Goal: Task Accomplishment & Management: Manage account settings

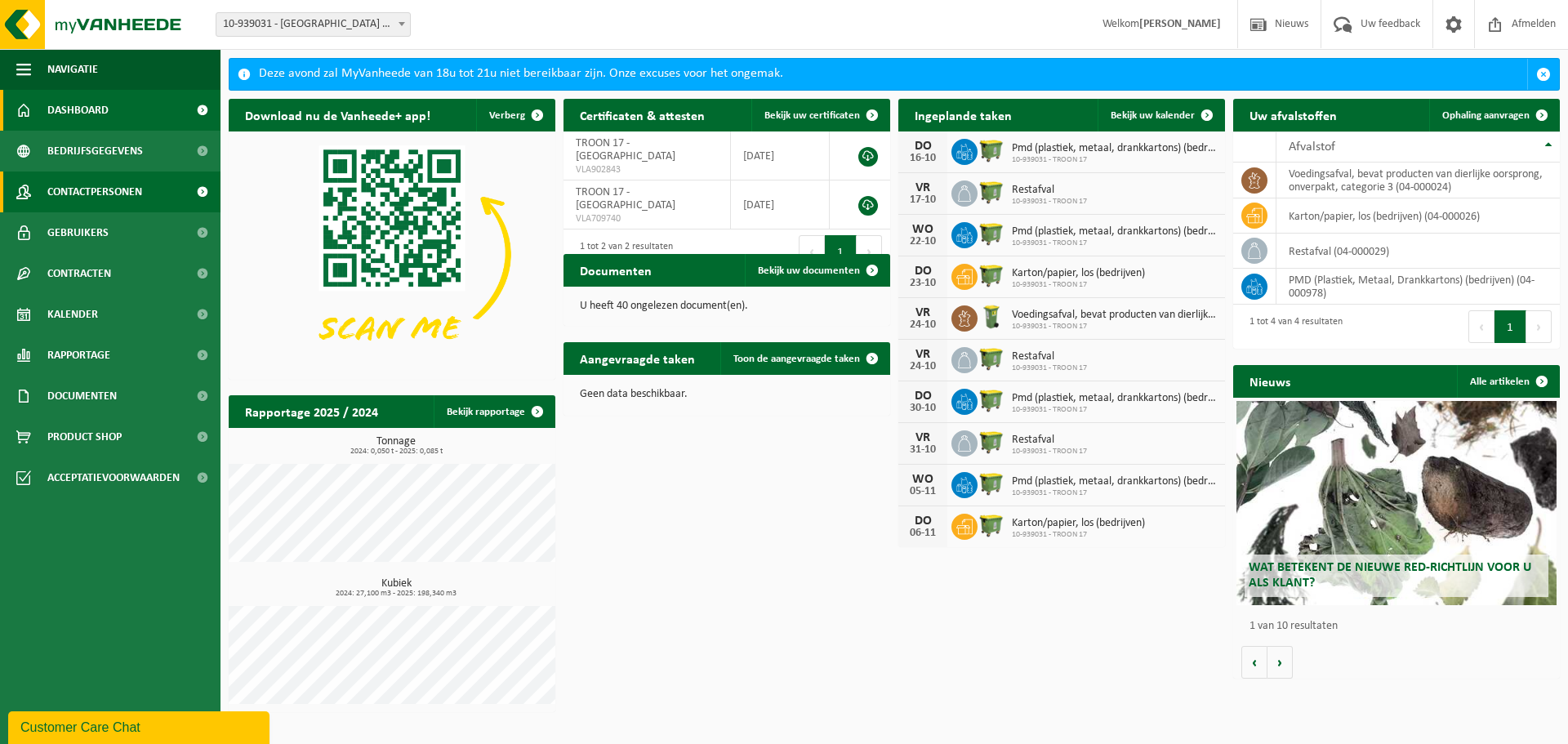
click at [76, 199] on span "Contactpersonen" at bounding box center [94, 192] width 94 height 41
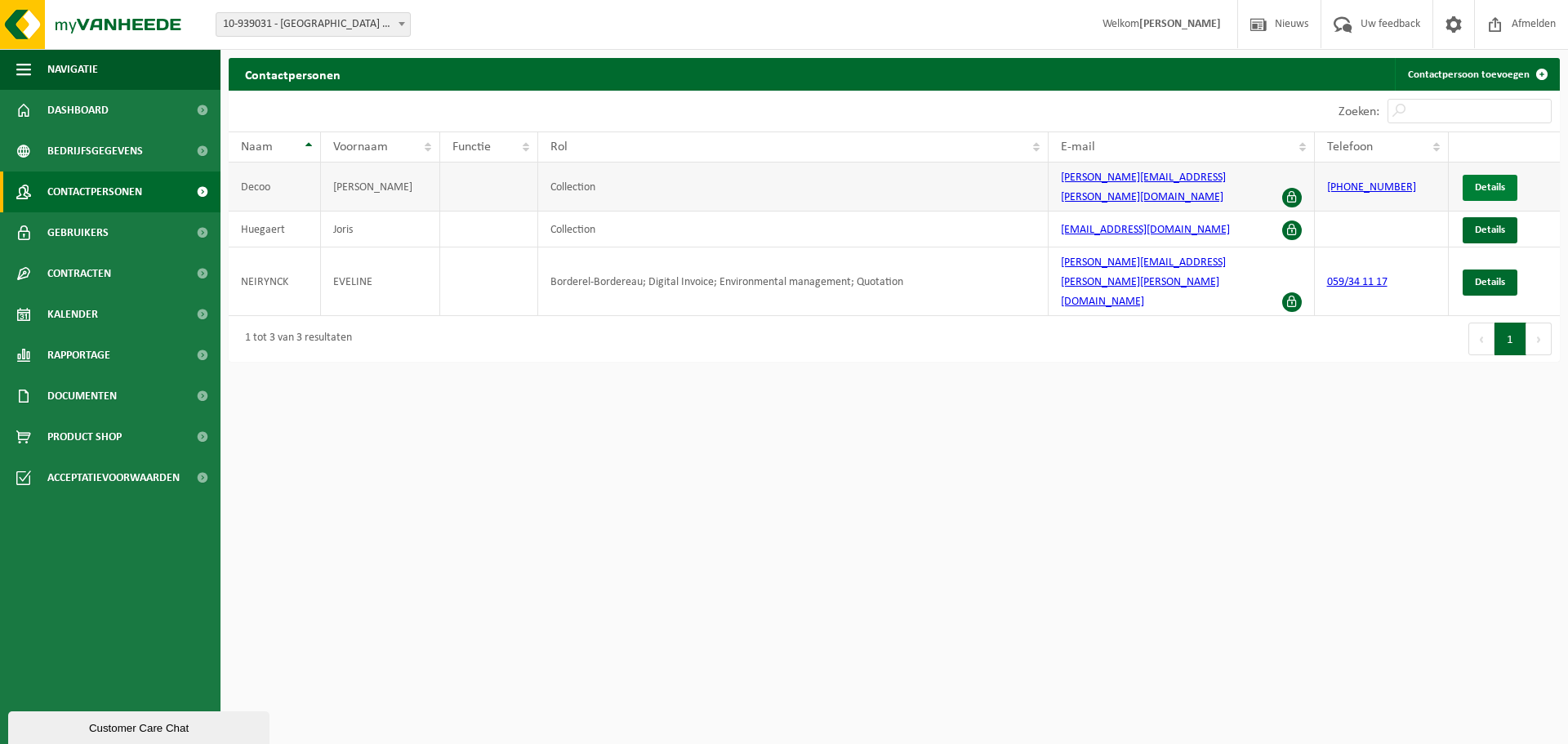
click at [1489, 182] on span "Details" at bounding box center [1489, 187] width 30 height 10
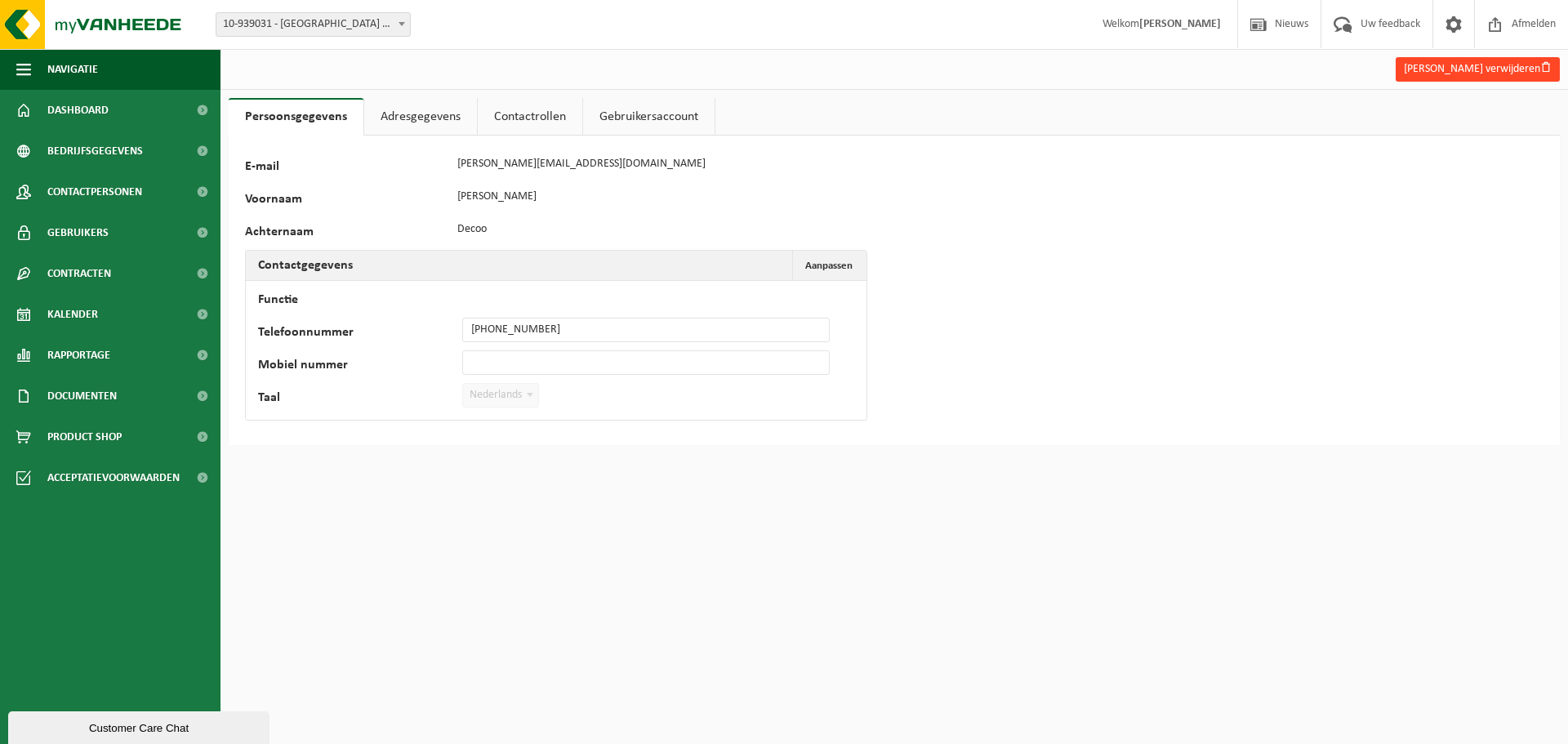
click at [1509, 72] on button "Aaron Decoo verwijderen" at bounding box center [1477, 70] width 164 height 25
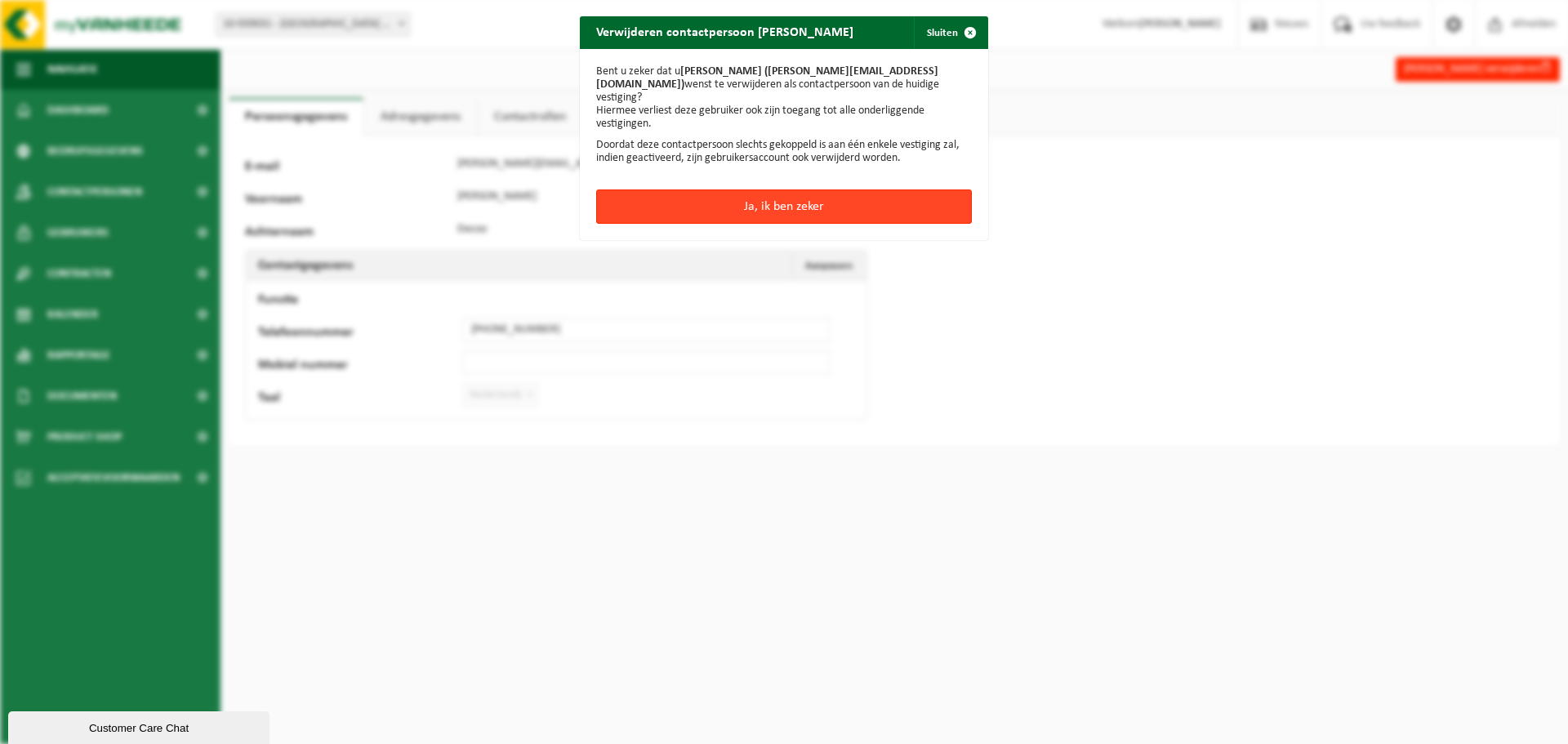
click at [765, 194] on button "Ja, ik ben zeker" at bounding box center [784, 207] width 376 height 34
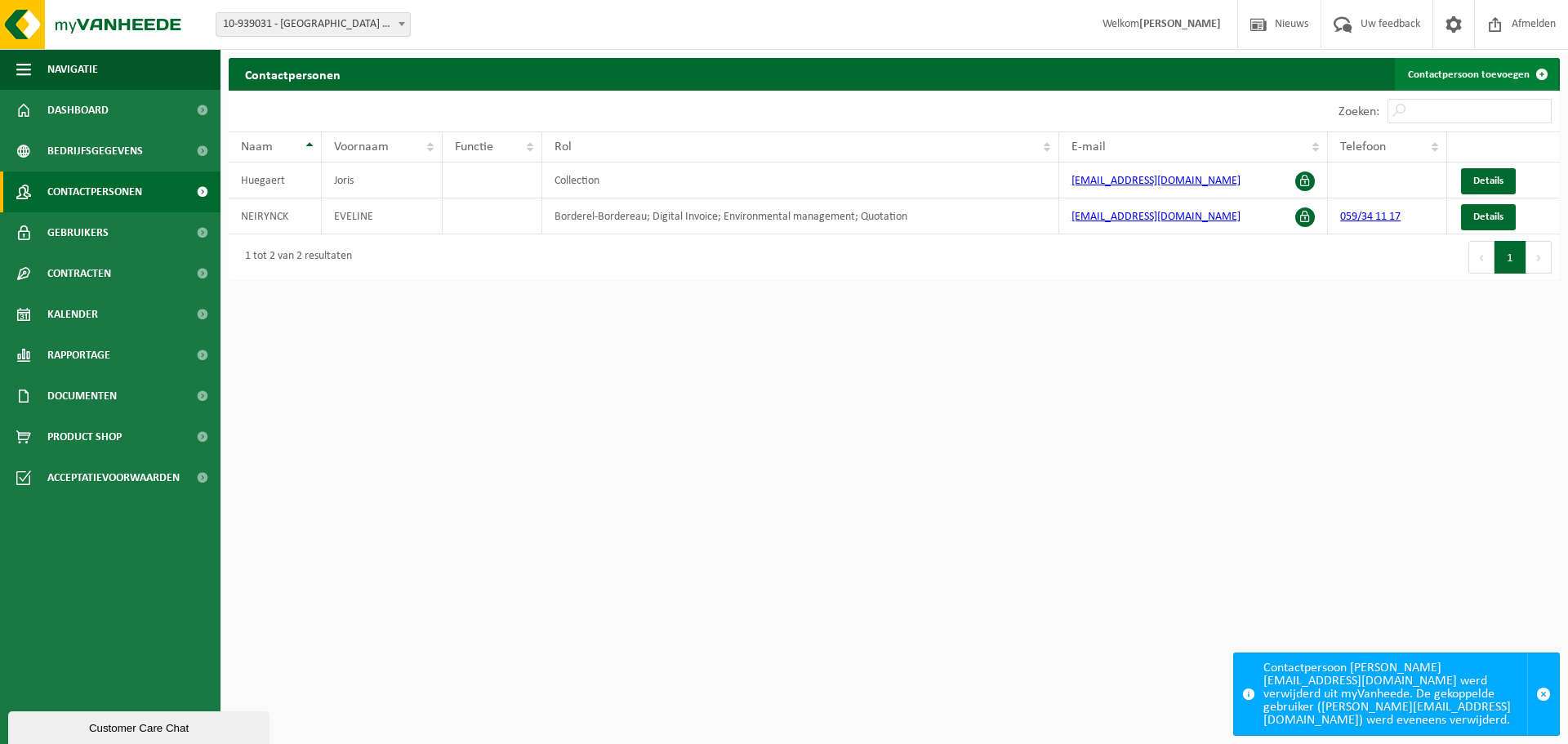
click at [1496, 79] on link "Contactpersoon toevoegen" at bounding box center [1476, 75] width 163 height 33
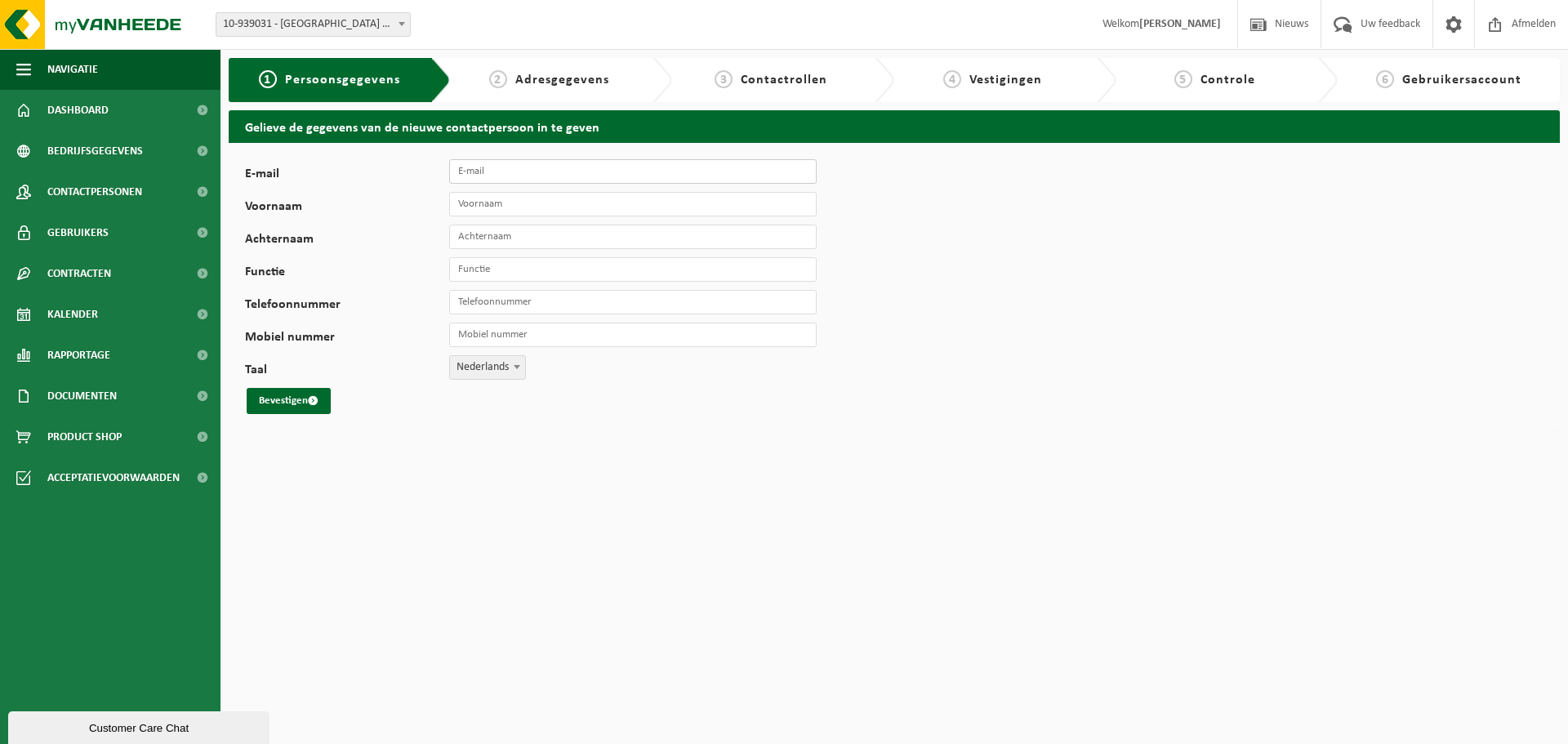
click at [492, 166] on input "E-mail" at bounding box center [633, 172] width 367 height 25
type input "[PERSON_NAME][EMAIL_ADDRESS][PERSON_NAME][DOMAIN_NAME]"
type input "Jarno"
type input "Neiring"
type input "Property Manager"
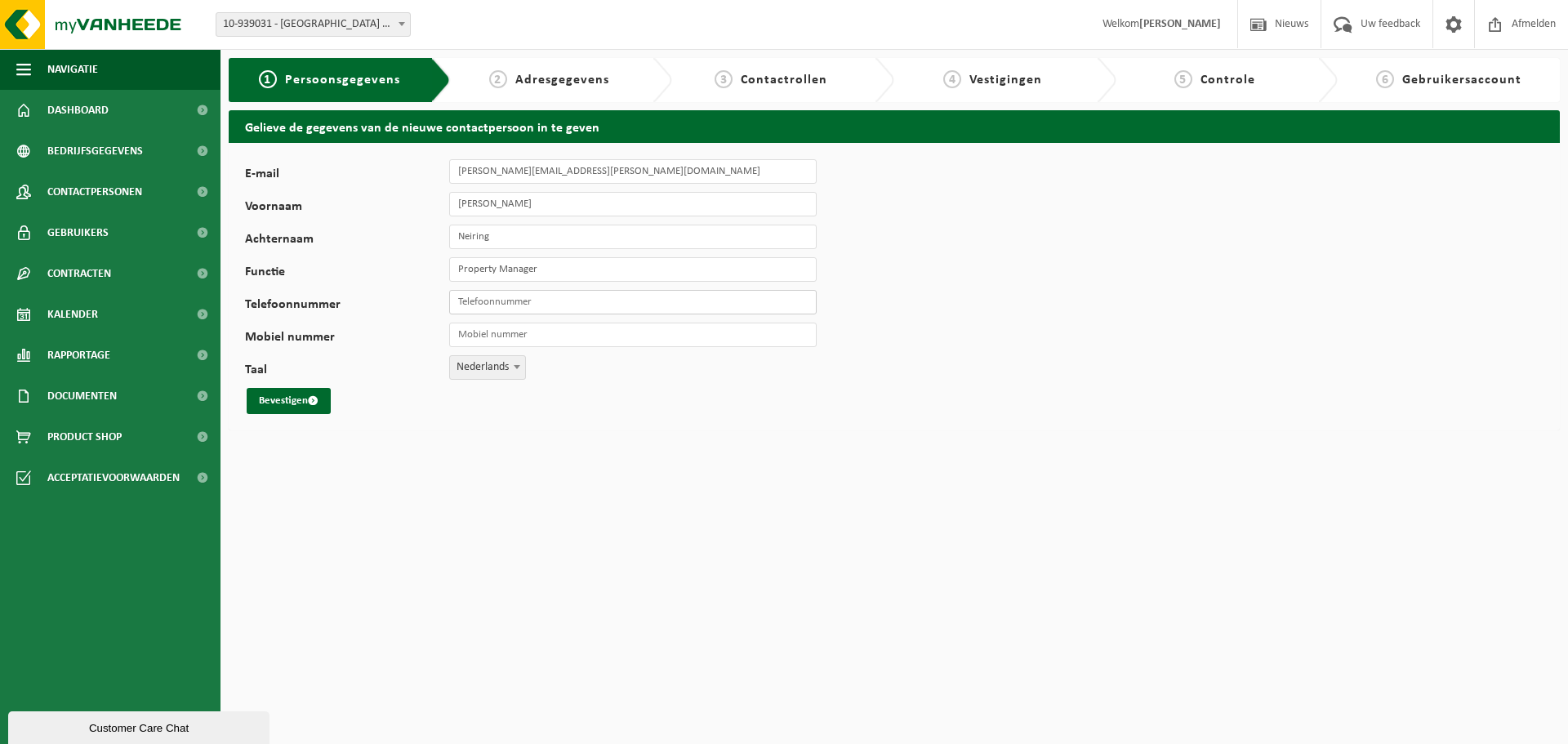
click at [534, 306] on input "Telefoonnummer" at bounding box center [633, 302] width 367 height 25
type input "[PHONE_NUMBER]"
click at [303, 400] on button "Bevestigen" at bounding box center [288, 401] width 84 height 26
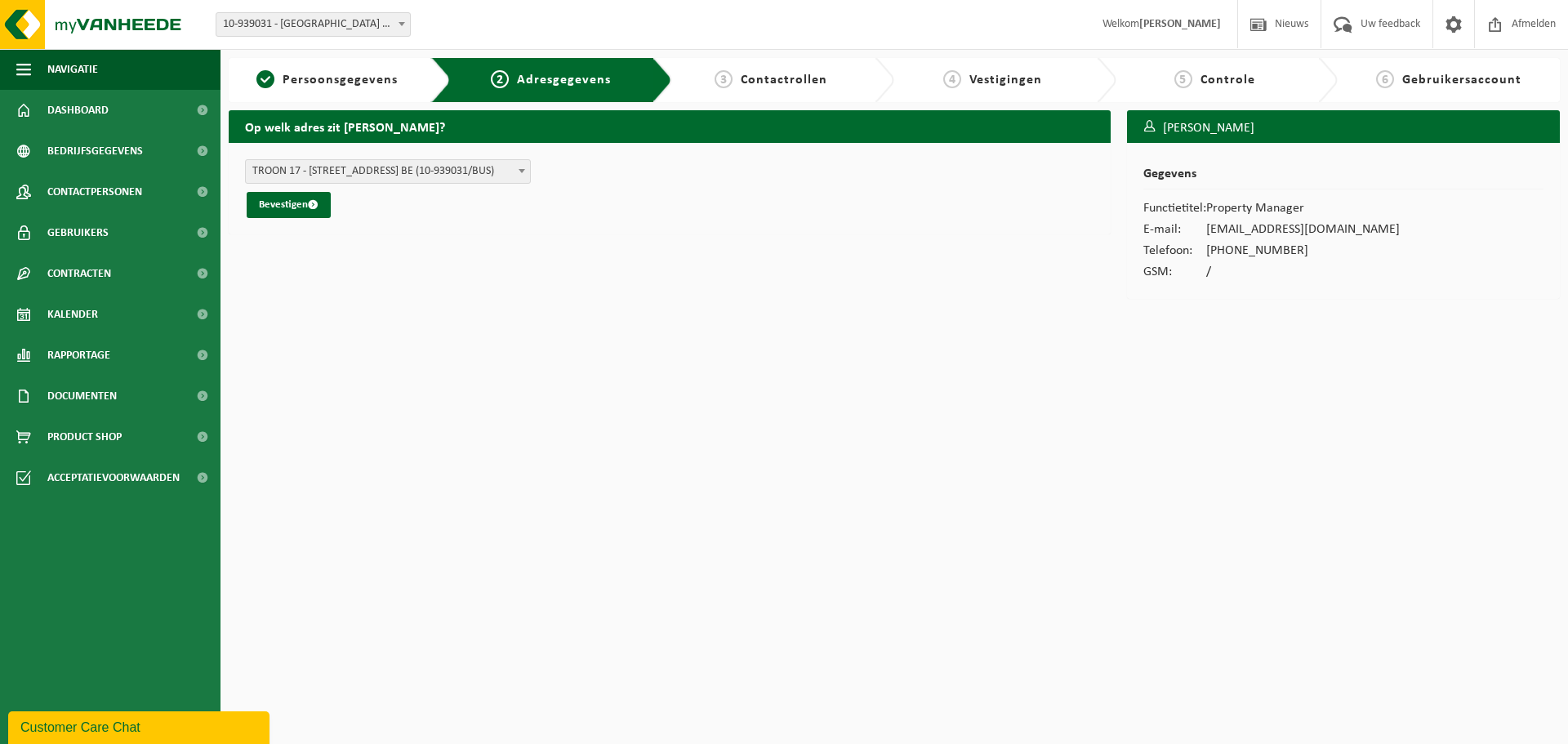
click at [520, 169] on b at bounding box center [522, 171] width 7 height 4
click at [290, 209] on button "Bevestigen" at bounding box center [288, 205] width 84 height 26
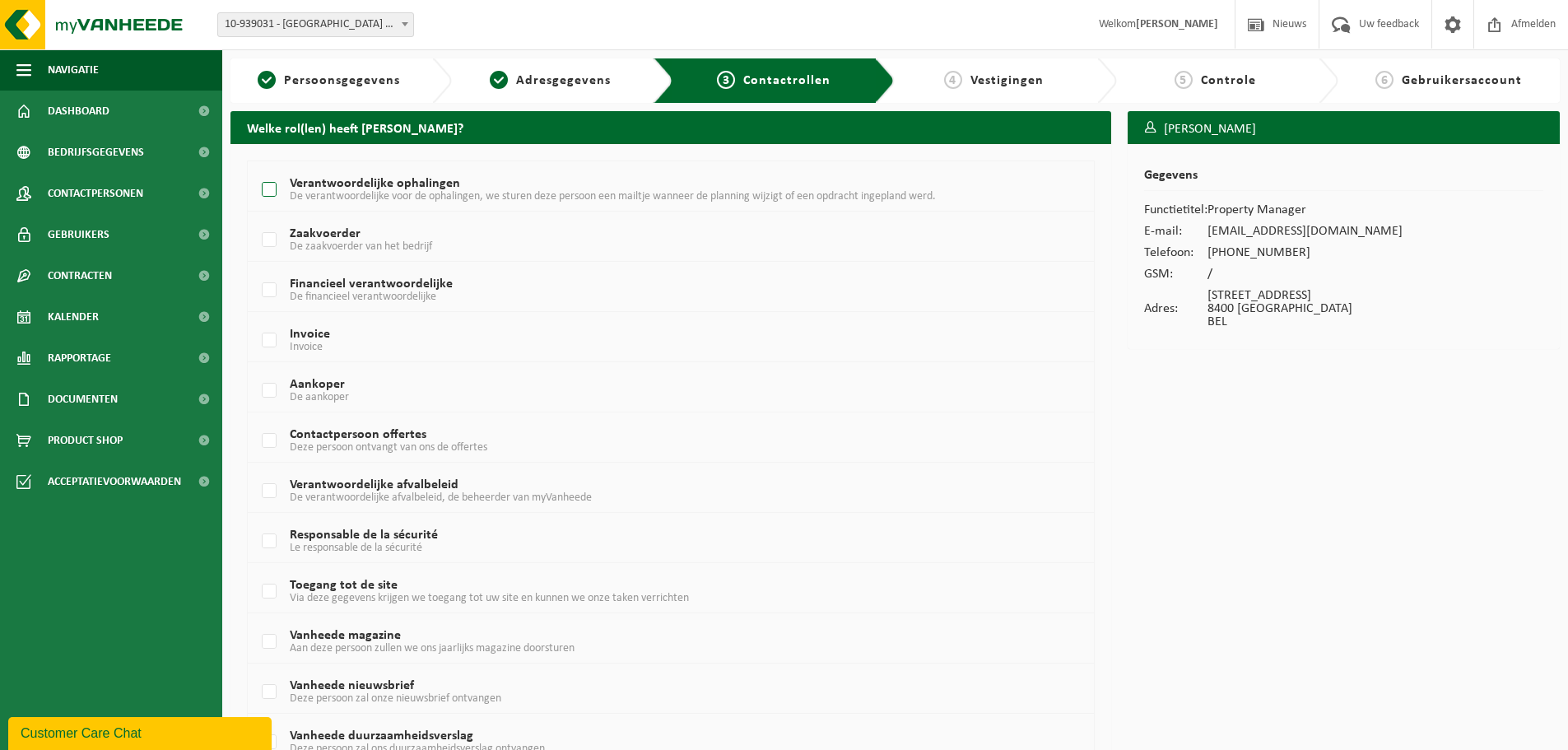
click at [266, 187] on label "Verantwoordelijke ophalingen De verantwoordelijke voor de ophalingen, we sturen…" at bounding box center [636, 190] width 754 height 25
click at [256, 170] on input "Verantwoordelijke ophalingen De verantwoordelijke voor de ophalingen, we sturen…" at bounding box center [255, 169] width 1 height 1
checkbox input "true"
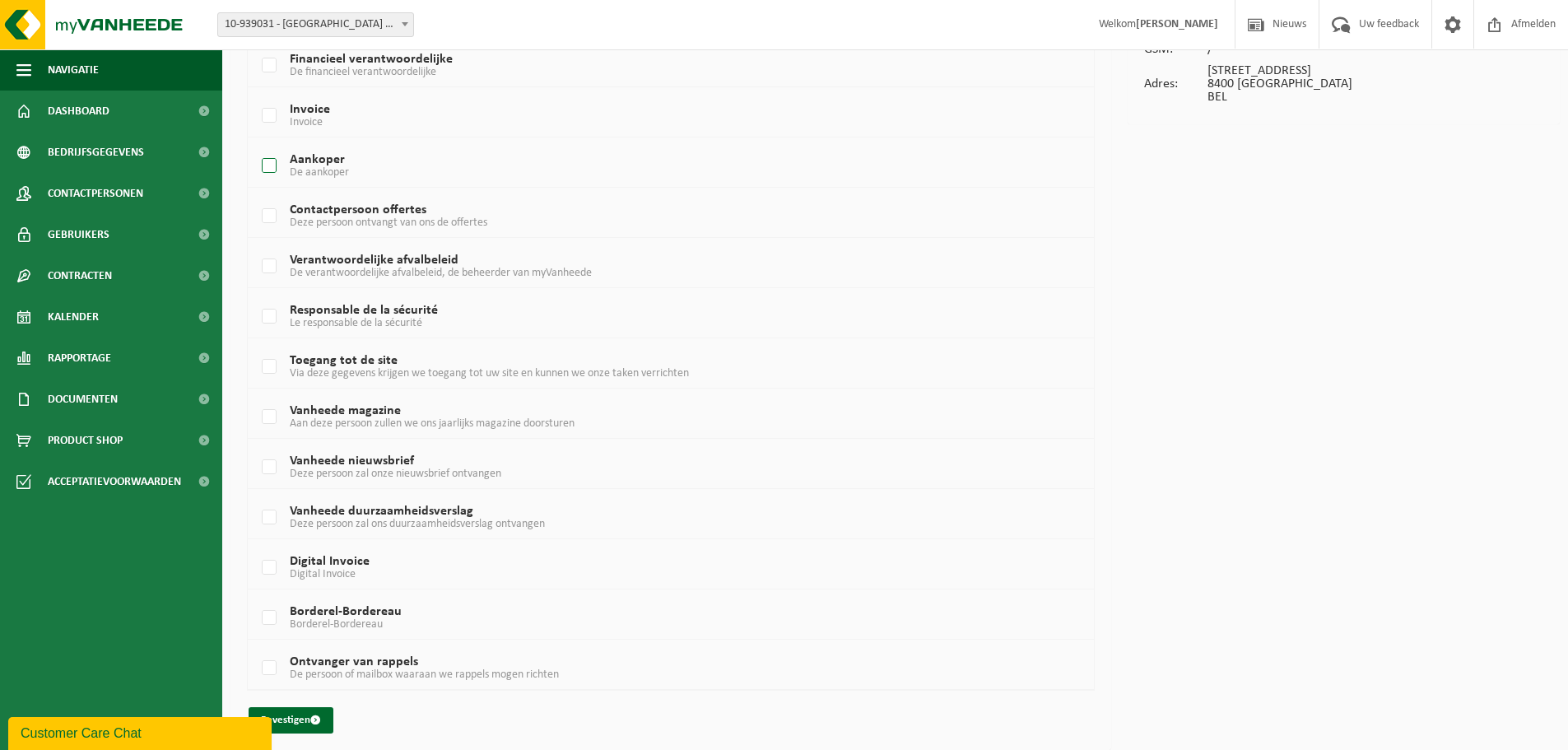
scroll to position [232, 0]
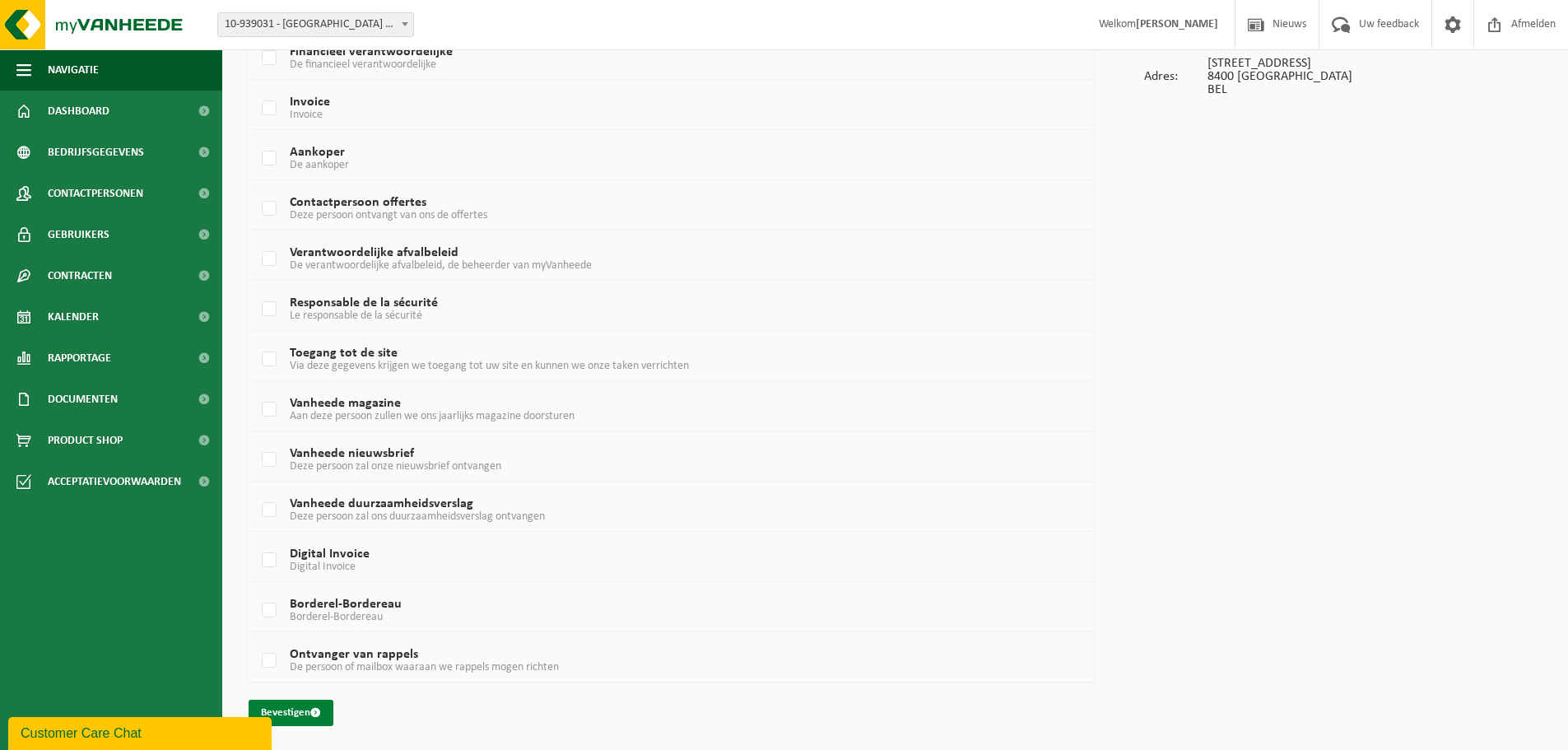
click at [304, 712] on button "Bevestigen" at bounding box center [291, 713] width 85 height 26
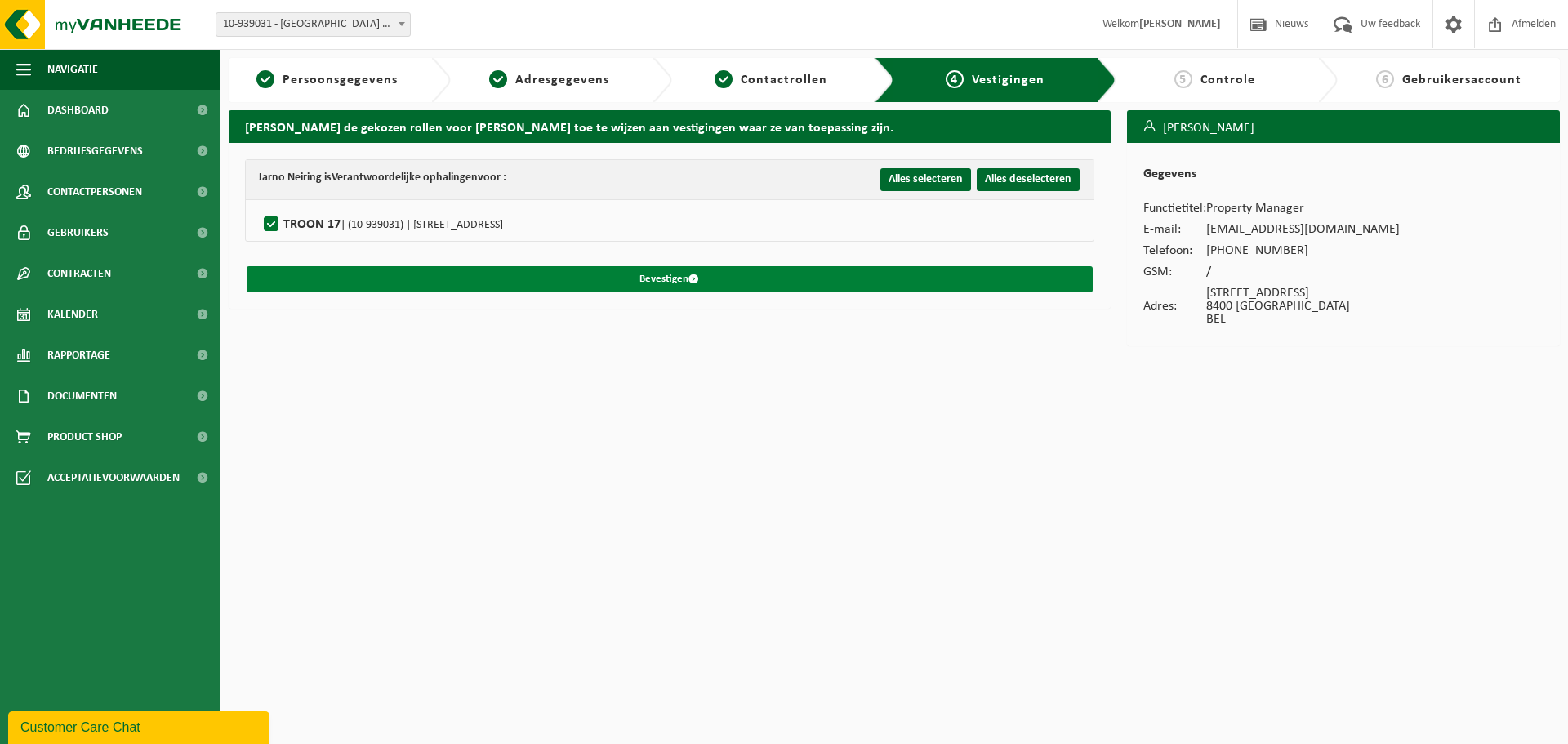
click at [675, 279] on button "Bevestigen" at bounding box center [669, 279] width 846 height 26
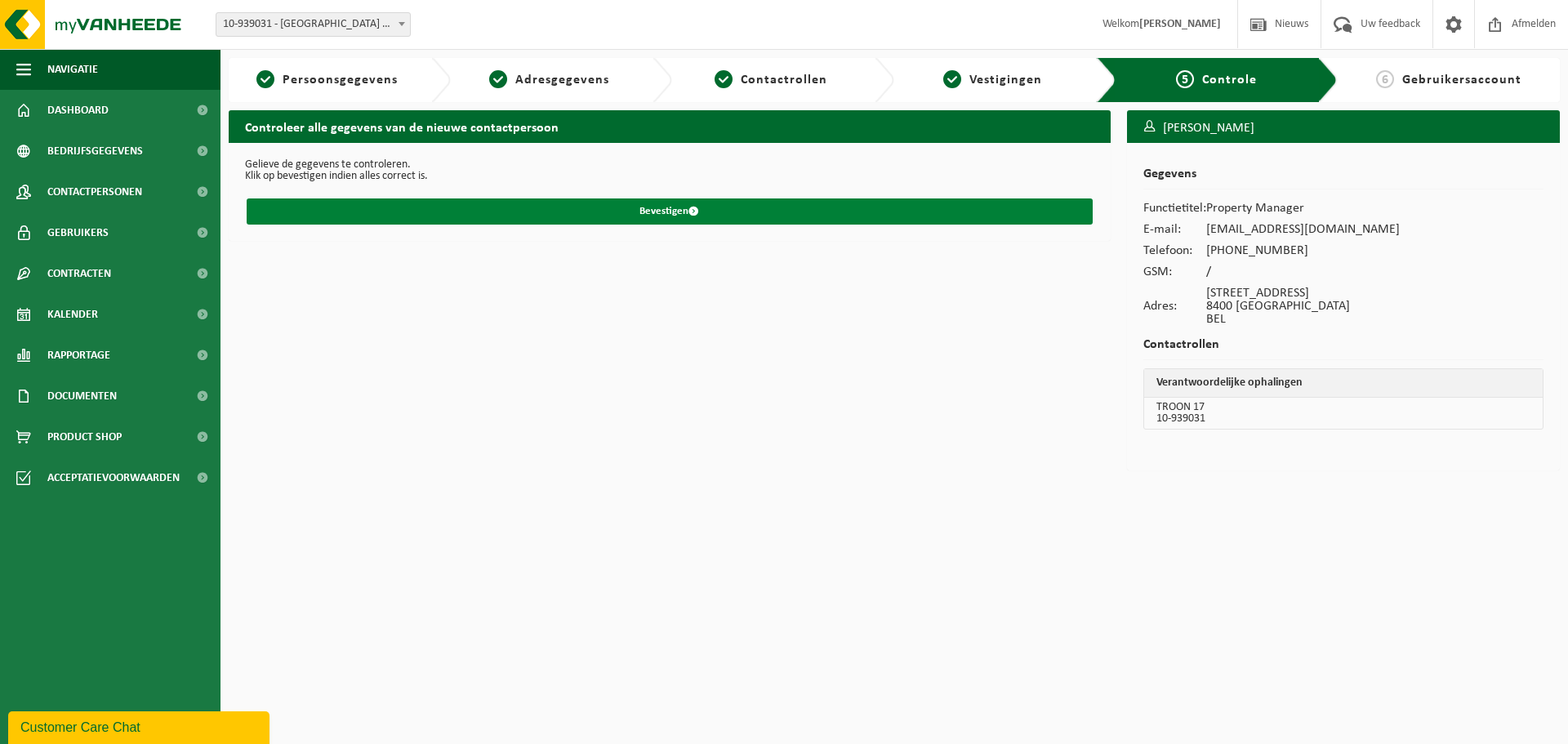
click at [672, 216] on button "Bevestigen" at bounding box center [669, 211] width 846 height 26
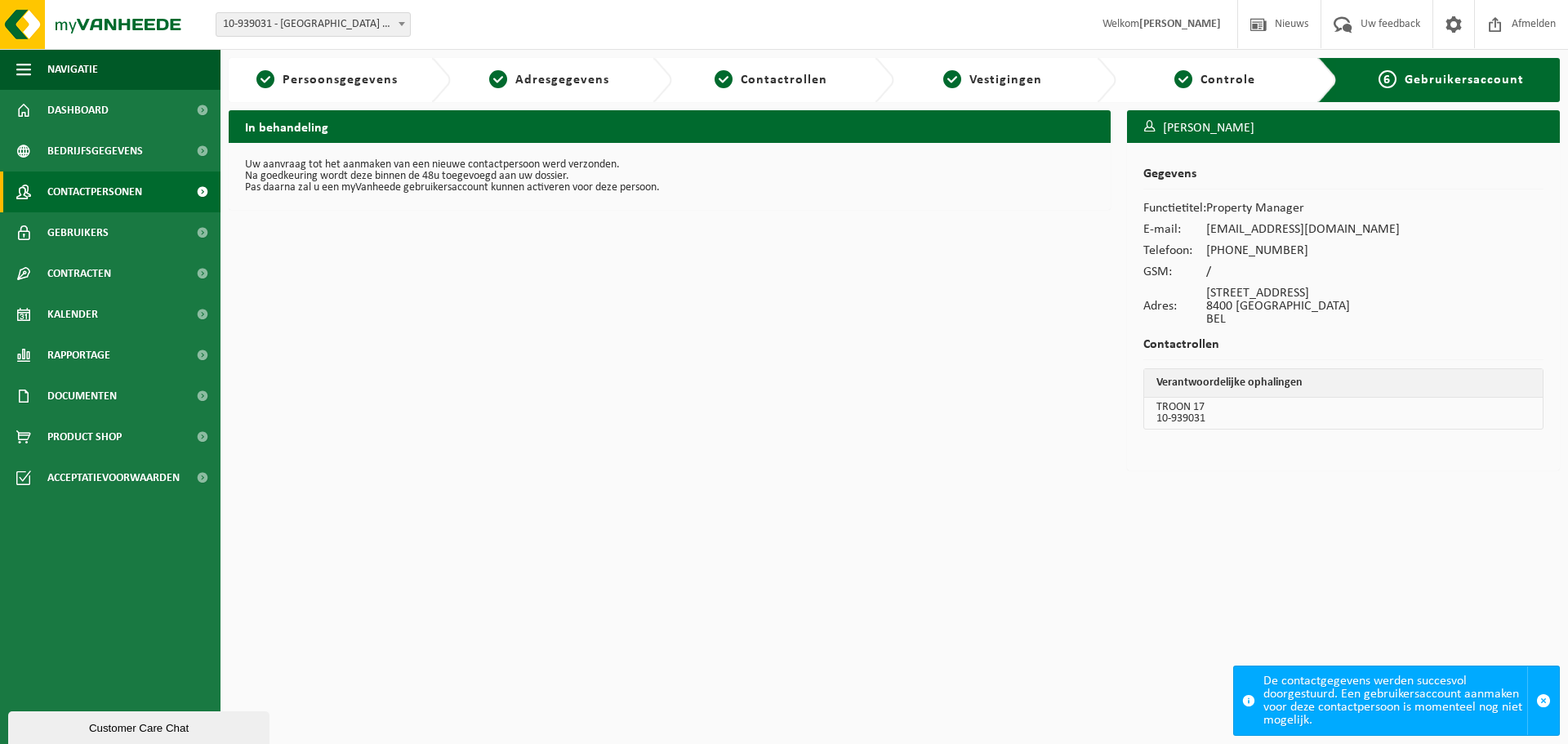
click at [68, 192] on span "Contactpersonen" at bounding box center [94, 192] width 94 height 41
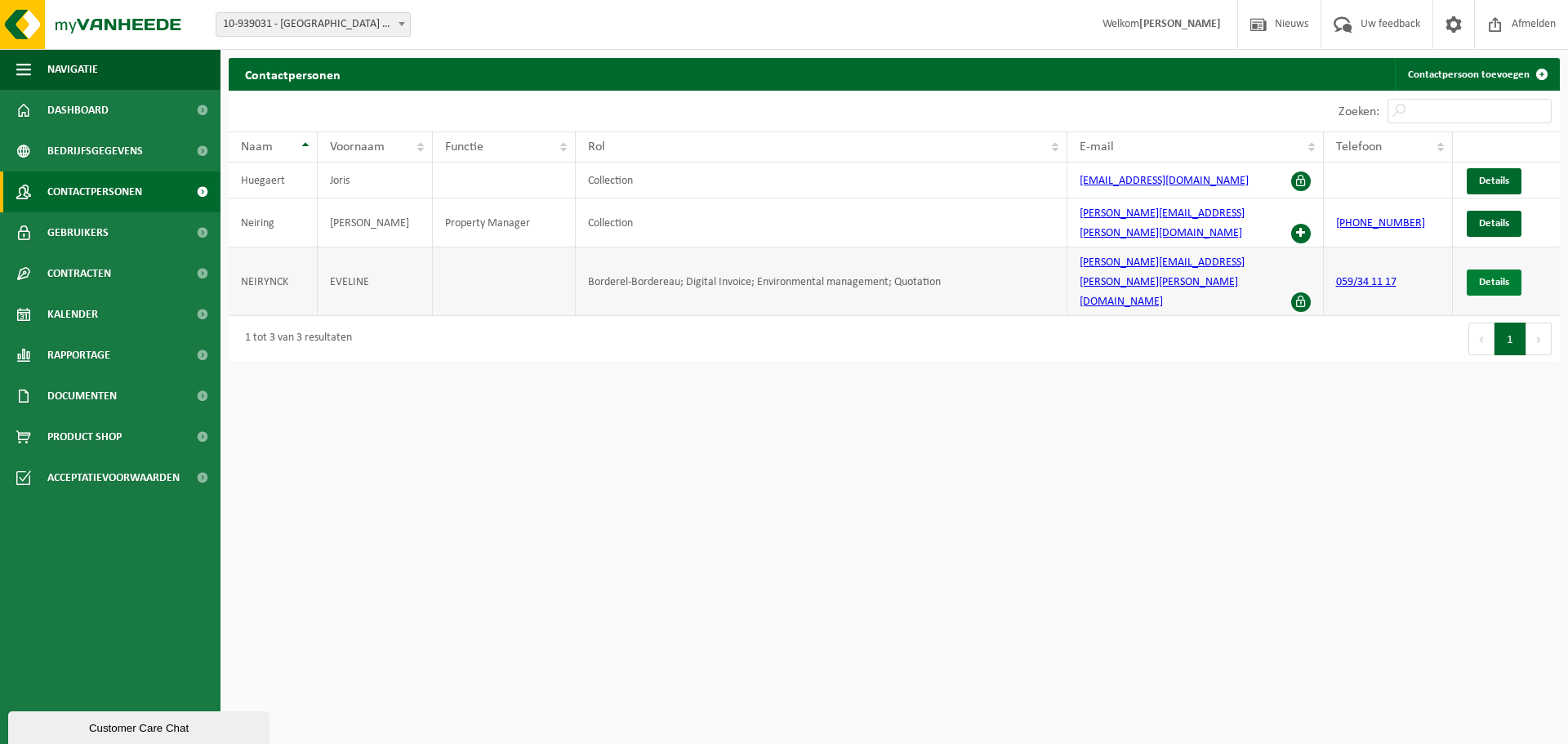
click at [1484, 277] on span "Details" at bounding box center [1493, 282] width 30 height 10
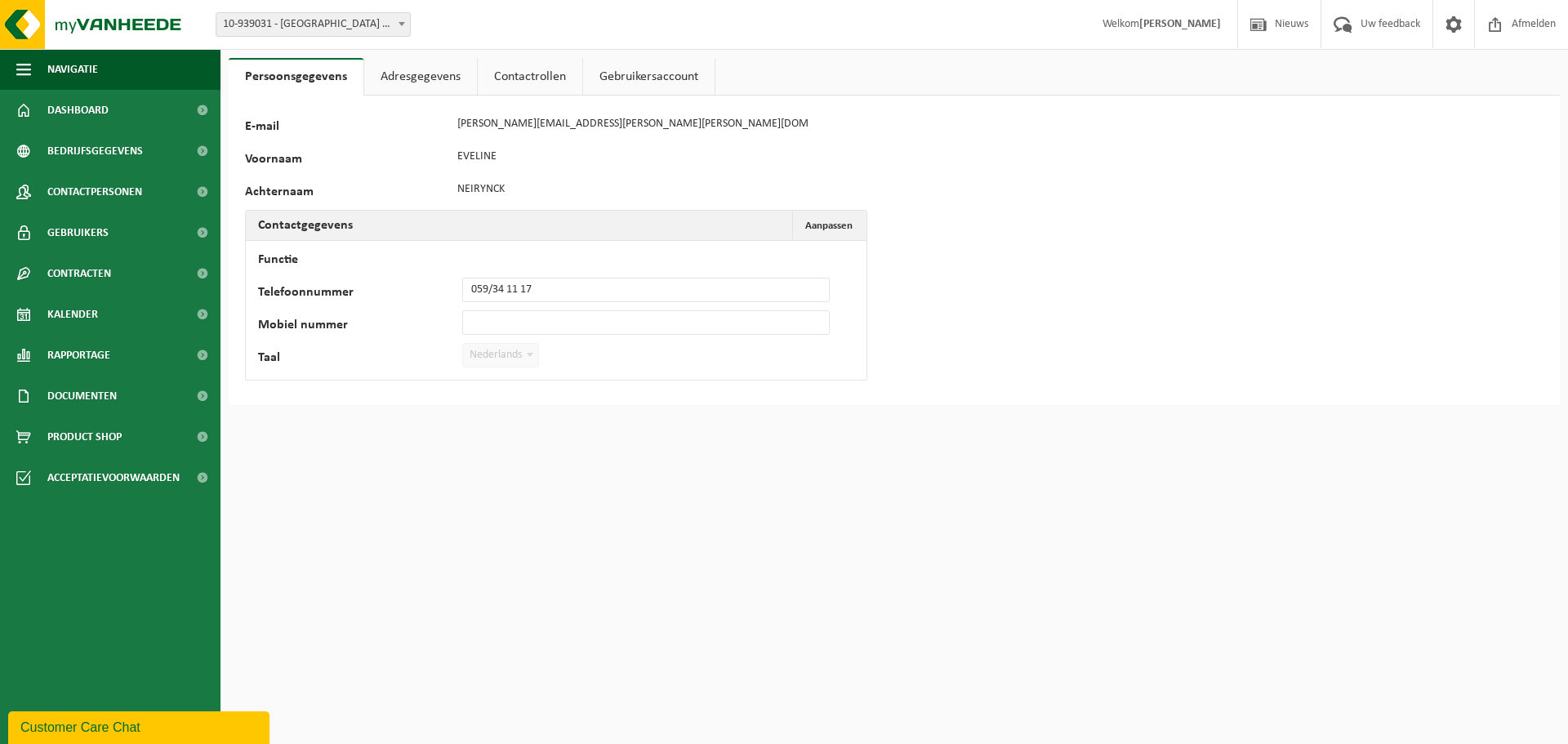
click at [519, 80] on link "Contactrollen" at bounding box center [530, 77] width 105 height 38
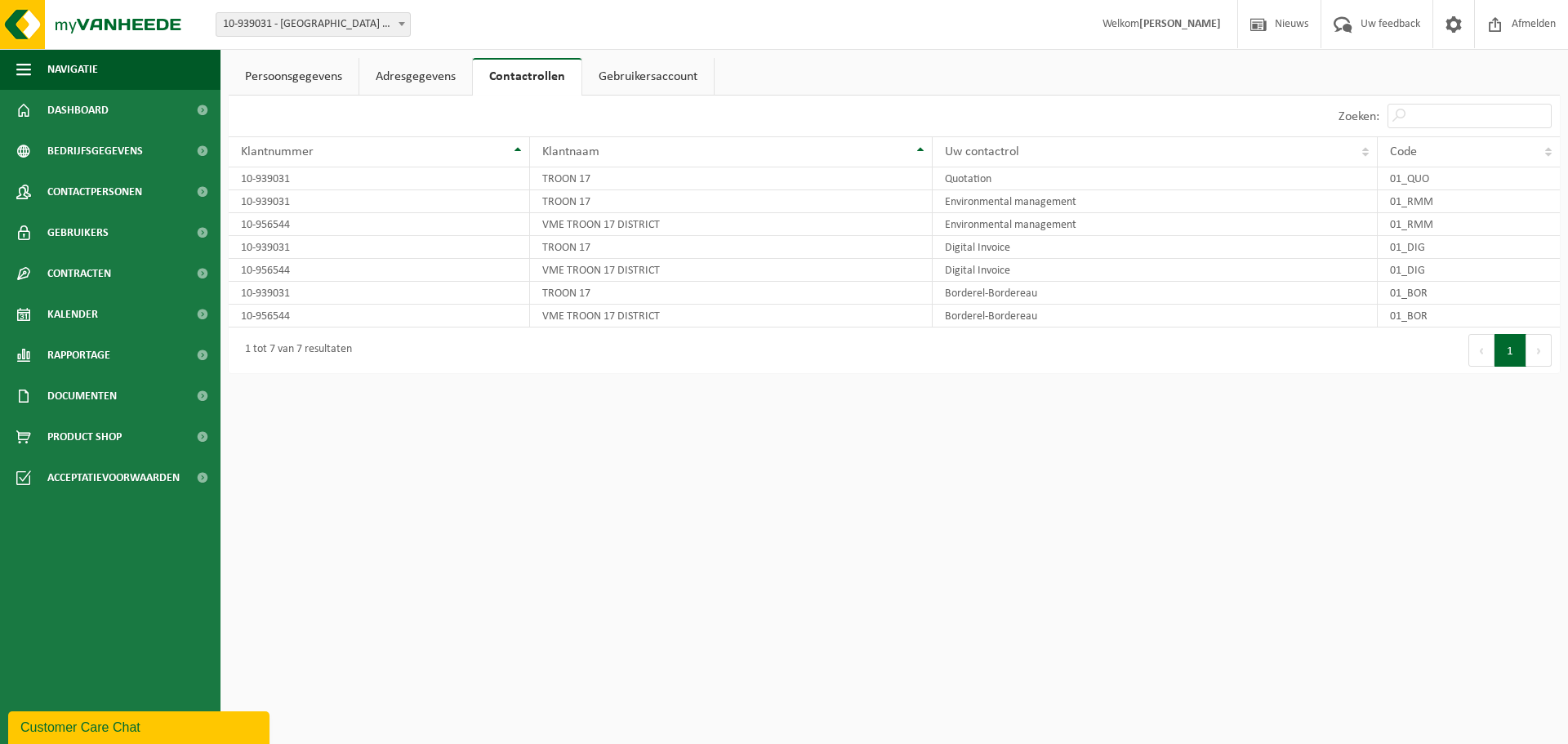
click at [632, 68] on link "Gebruikersaccount" at bounding box center [648, 77] width 131 height 38
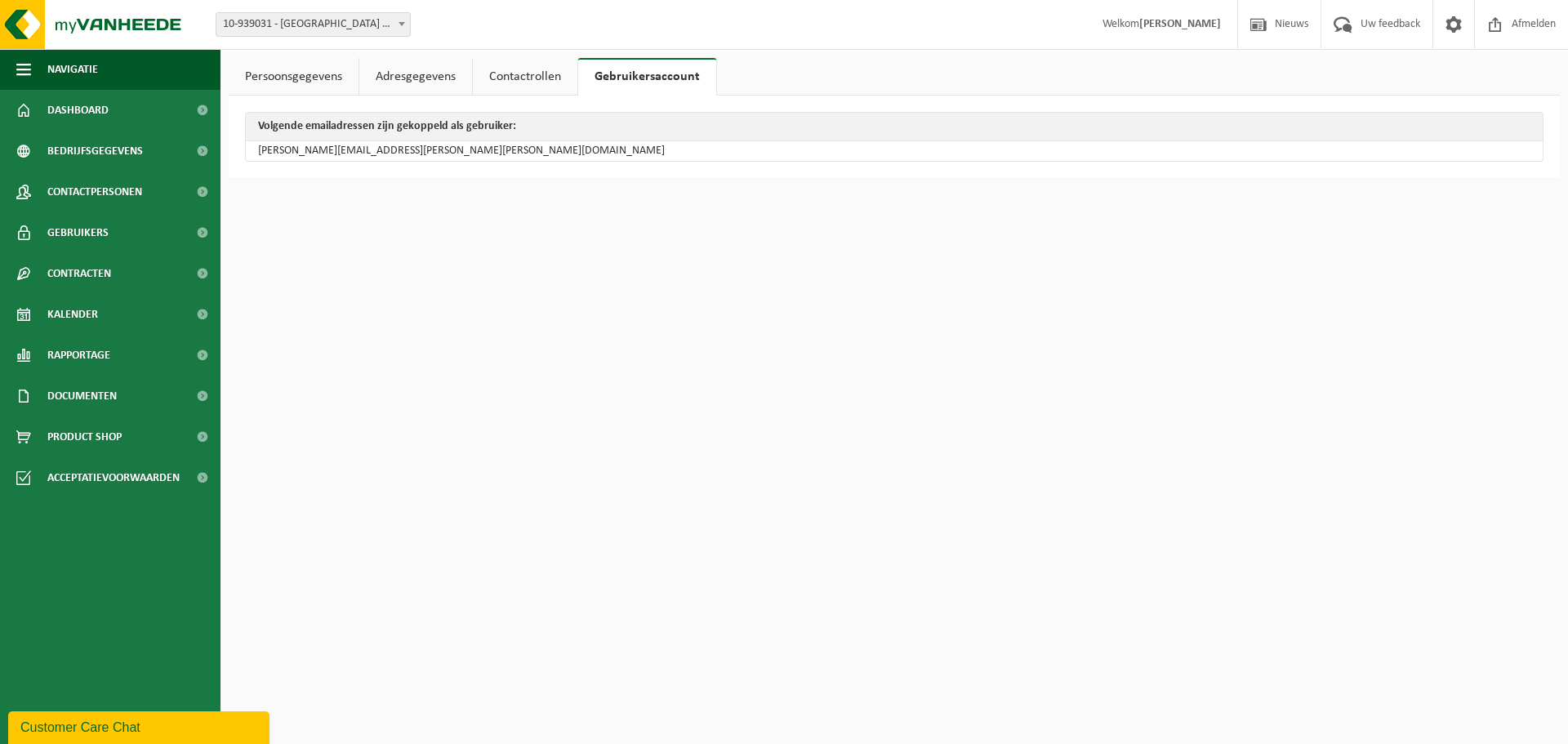
click at [389, 76] on link "Adresgegevens" at bounding box center [415, 77] width 112 height 38
click at [298, 76] on link "Persoonsgegevens" at bounding box center [293, 77] width 130 height 38
